Goal: Complete application form

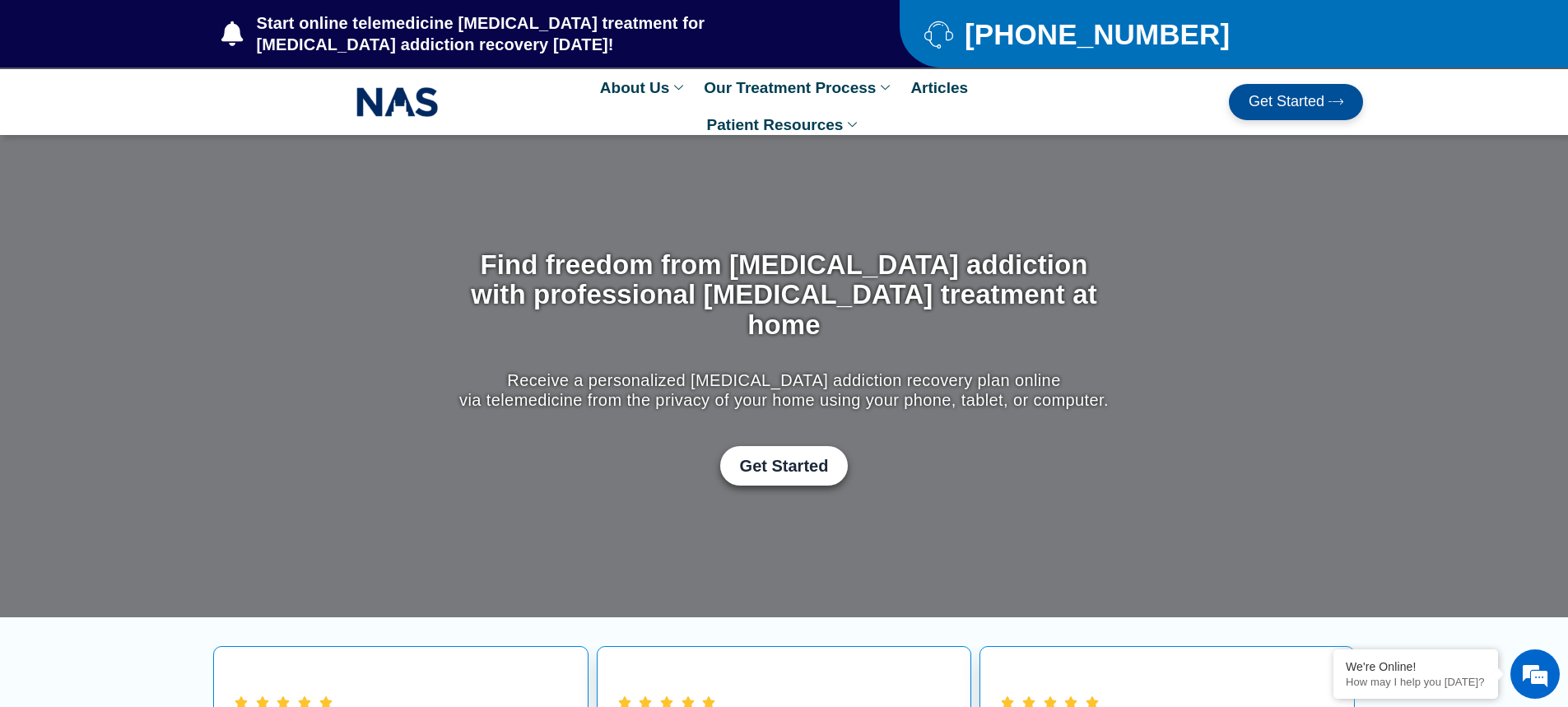
click at [1286, 110] on link "Get Started" at bounding box center [1295, 102] width 134 height 37
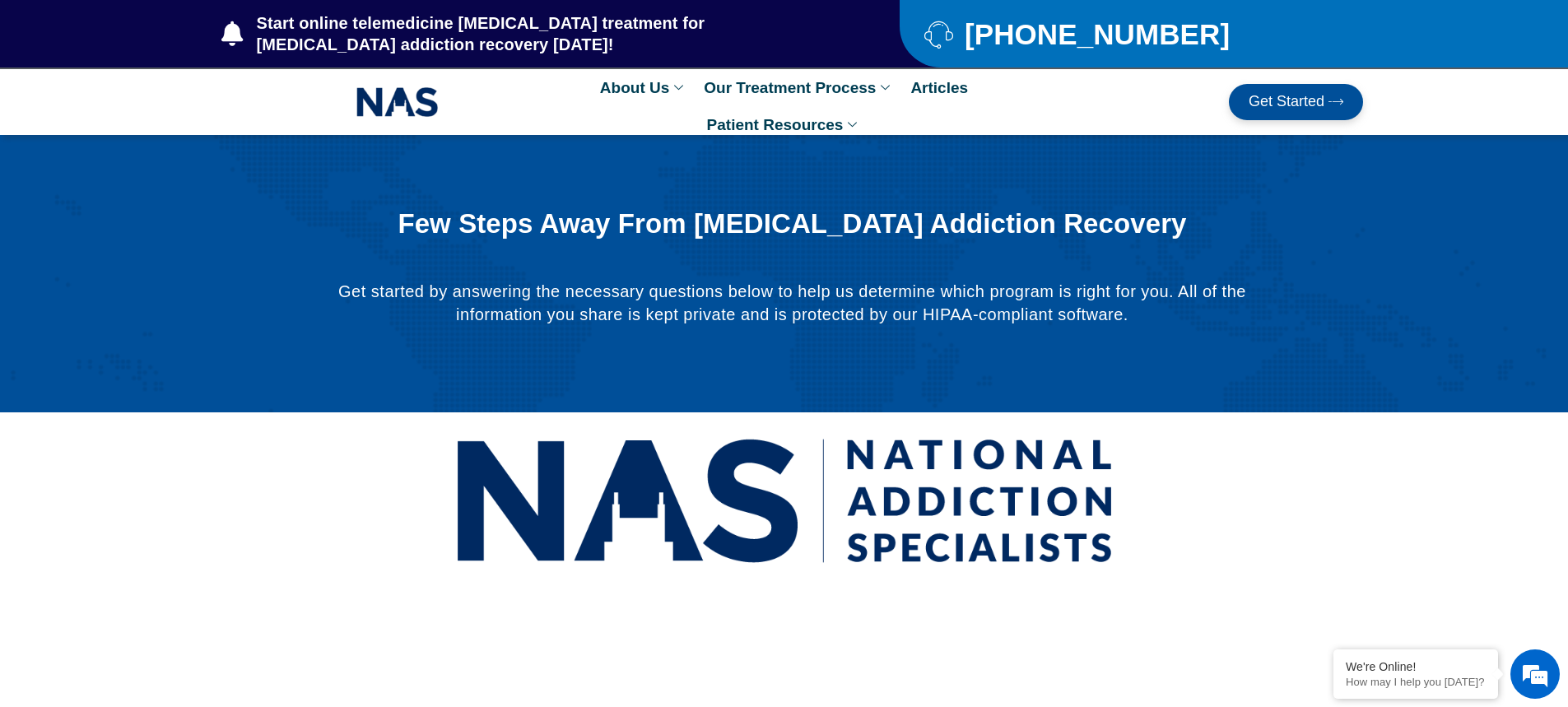
click at [1298, 105] on span "Get Started" at bounding box center [1286, 102] width 76 height 17
